Goal: Check status

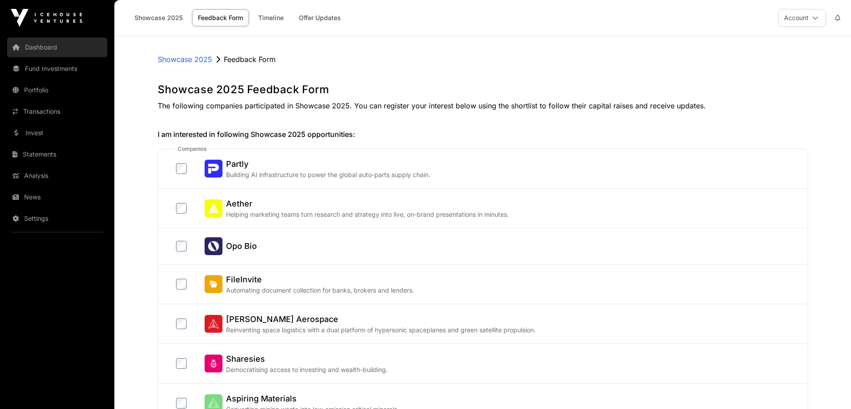
click at [30, 36] on nav "Dashboard Fund Investments Portfolio Transactions Invest Statements Analysis Ne…" at bounding box center [57, 219] width 114 height 367
click at [38, 44] on link "Dashboard" at bounding box center [57, 48] width 100 height 20
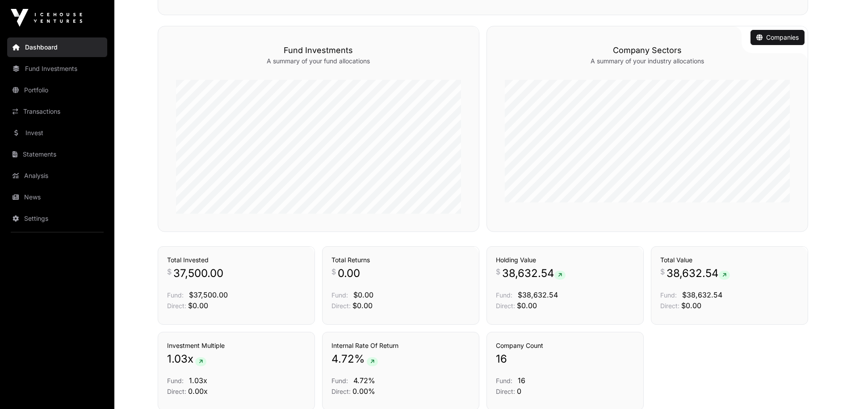
scroll to position [434, 0]
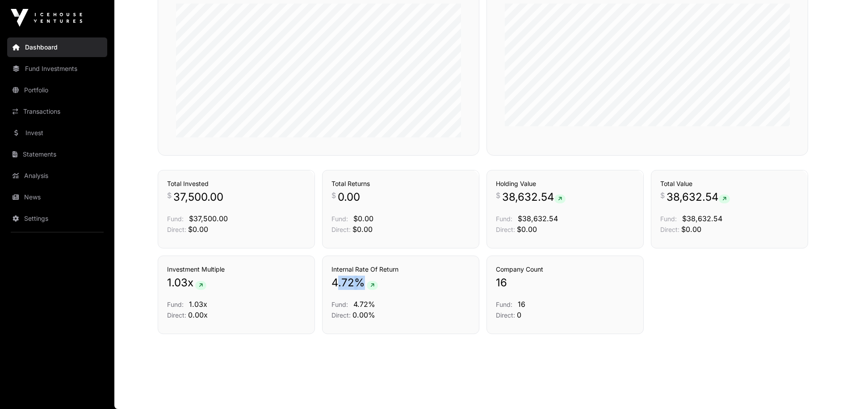
drag, startPoint x: 338, startPoint y: 280, endPoint x: 368, endPoint y: 281, distance: 30.8
click at [368, 281] on p "4.72 %" at bounding box center [400, 283] width 138 height 14
click at [456, 291] on div "Internal Rate Of Return 4.72 % Fund: 4.72% Direct: 0.00%" at bounding box center [400, 292] width 138 height 55
click at [691, 285] on div "Investment Multiple 1.03 x Fund: 1.03x Direct: 0.00x Internal Rate Of Return 4.…" at bounding box center [483, 295] width 650 height 79
drag, startPoint x: 503, startPoint y: 200, endPoint x: 568, endPoint y: 205, distance: 65.0
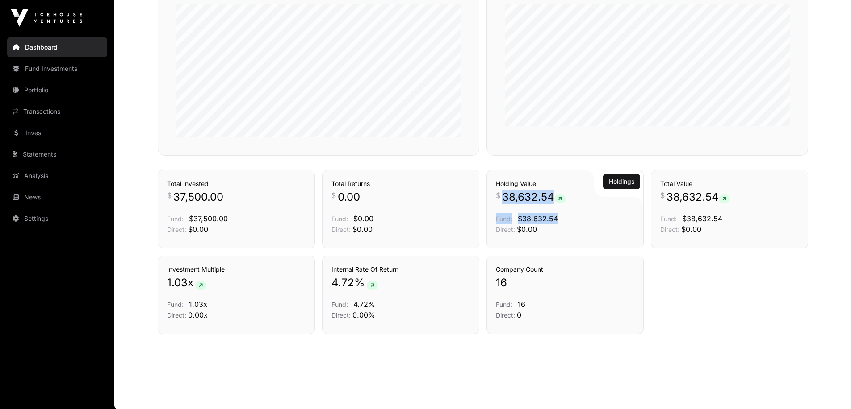
click at [568, 205] on div "Holding Value $ 38,632.54 Fund: $38,632.54 Direct: $0.00" at bounding box center [565, 206] width 138 height 55
click at [696, 320] on div "Investment Multiple 1.03 x Fund: 1.03x Direct: 0.00x Internal Rate Of Return 4.…" at bounding box center [483, 295] width 650 height 79
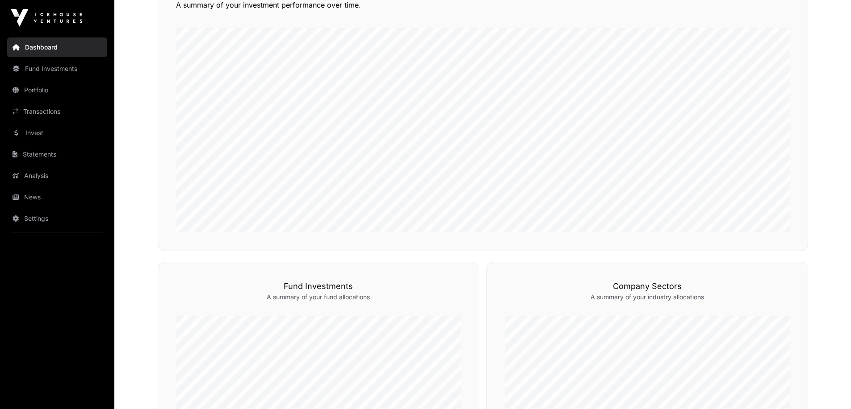
scroll to position [0, 0]
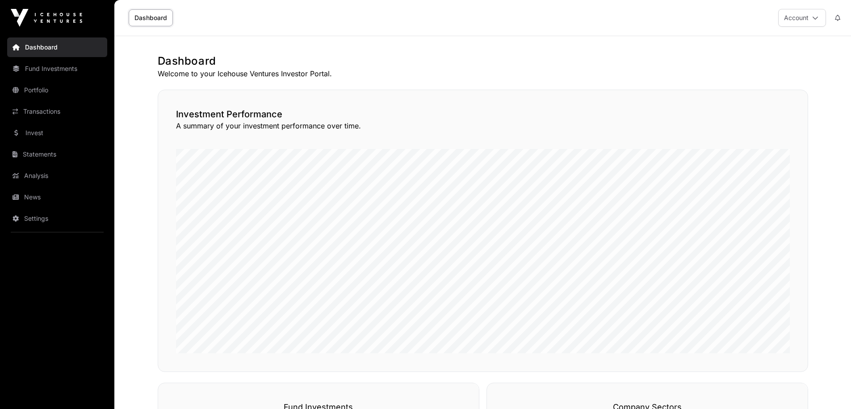
click at [41, 36] on nav "Dashboard Fund Investments Portfolio Transactions Invest Statements Analysis Ne…" at bounding box center [57, 219] width 114 height 367
click at [39, 42] on link "Dashboard" at bounding box center [57, 48] width 100 height 20
